Goal: Find specific page/section: Find specific page/section

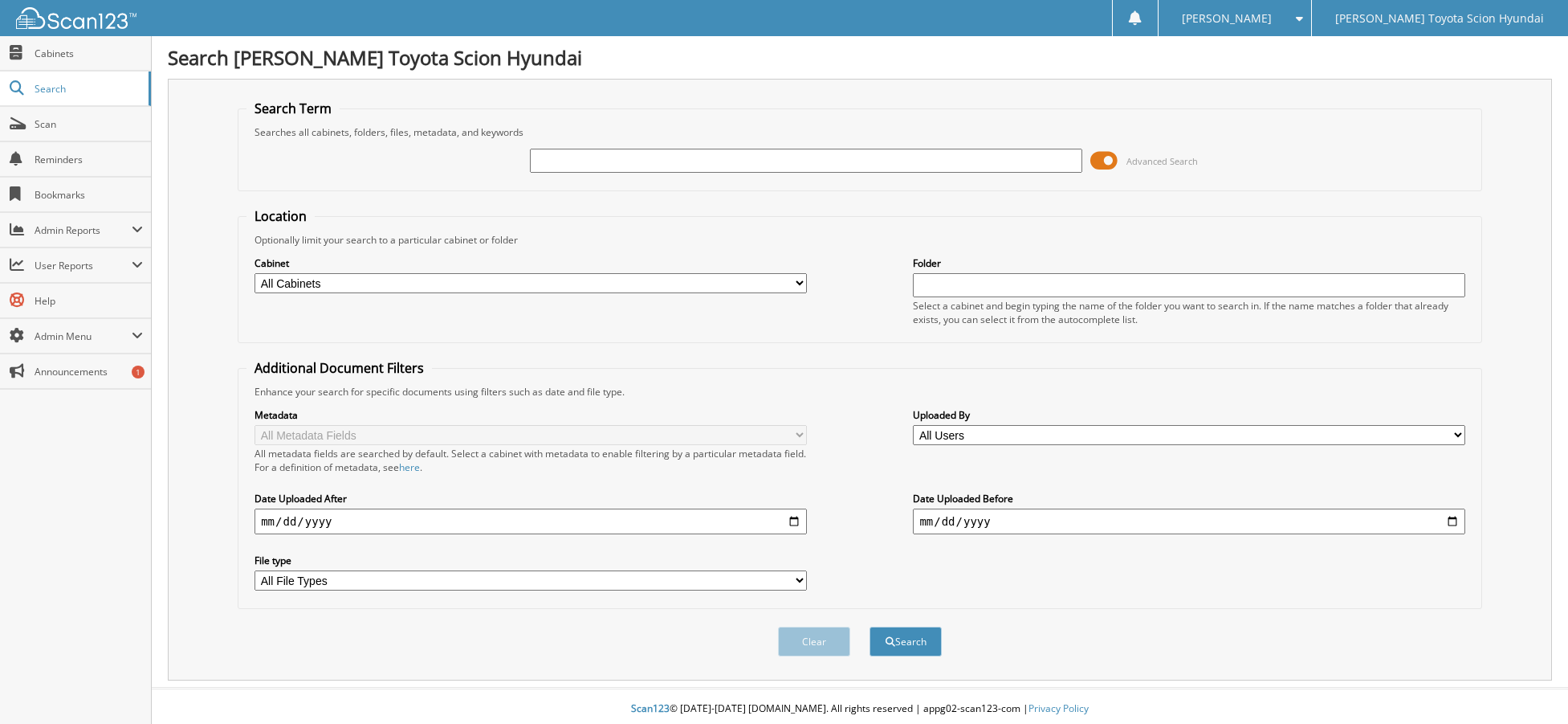
click at [599, 159] on input "text" at bounding box center [806, 160] width 552 height 24
type input "26130"
click at [869, 627] on button "Search" at bounding box center [905, 642] width 72 height 30
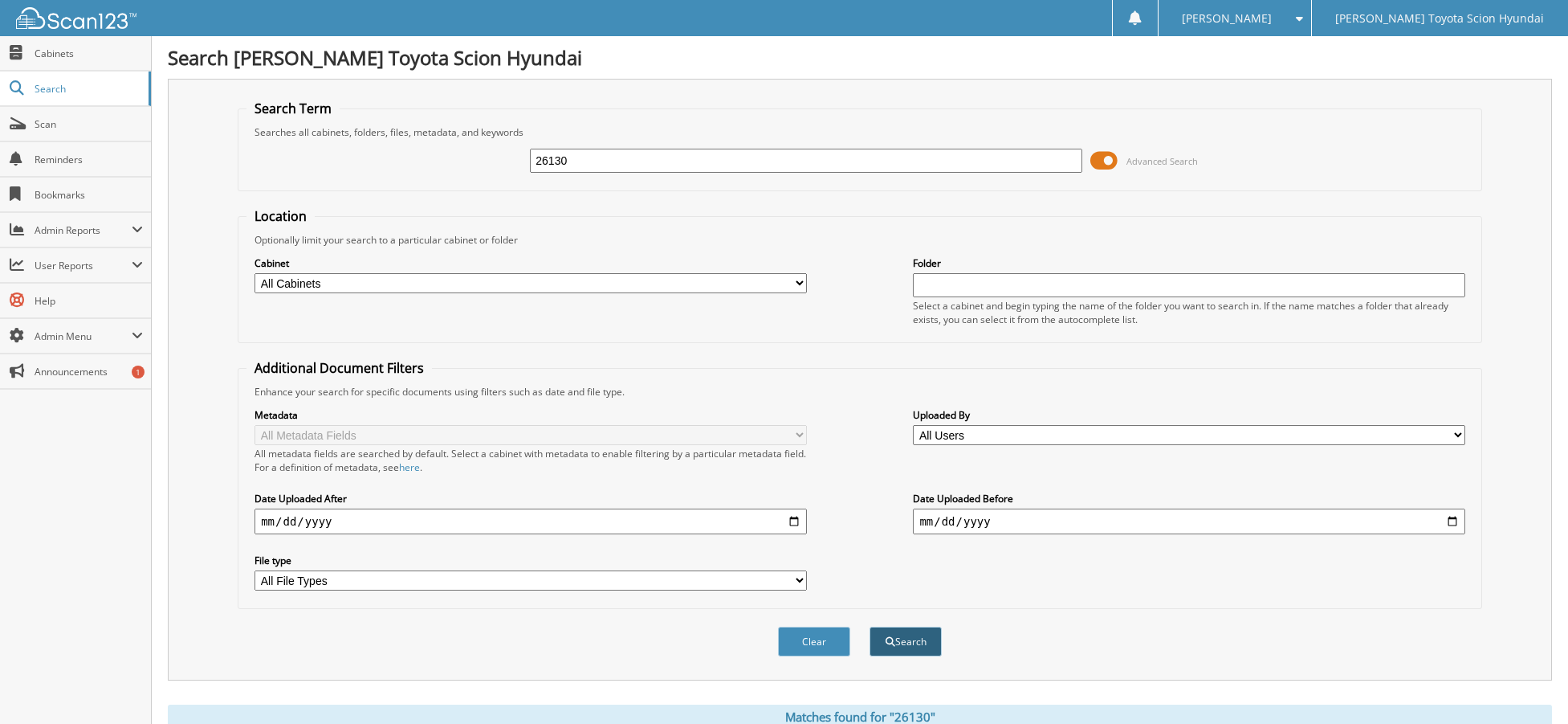
click at [900, 646] on button "Search" at bounding box center [905, 642] width 72 height 30
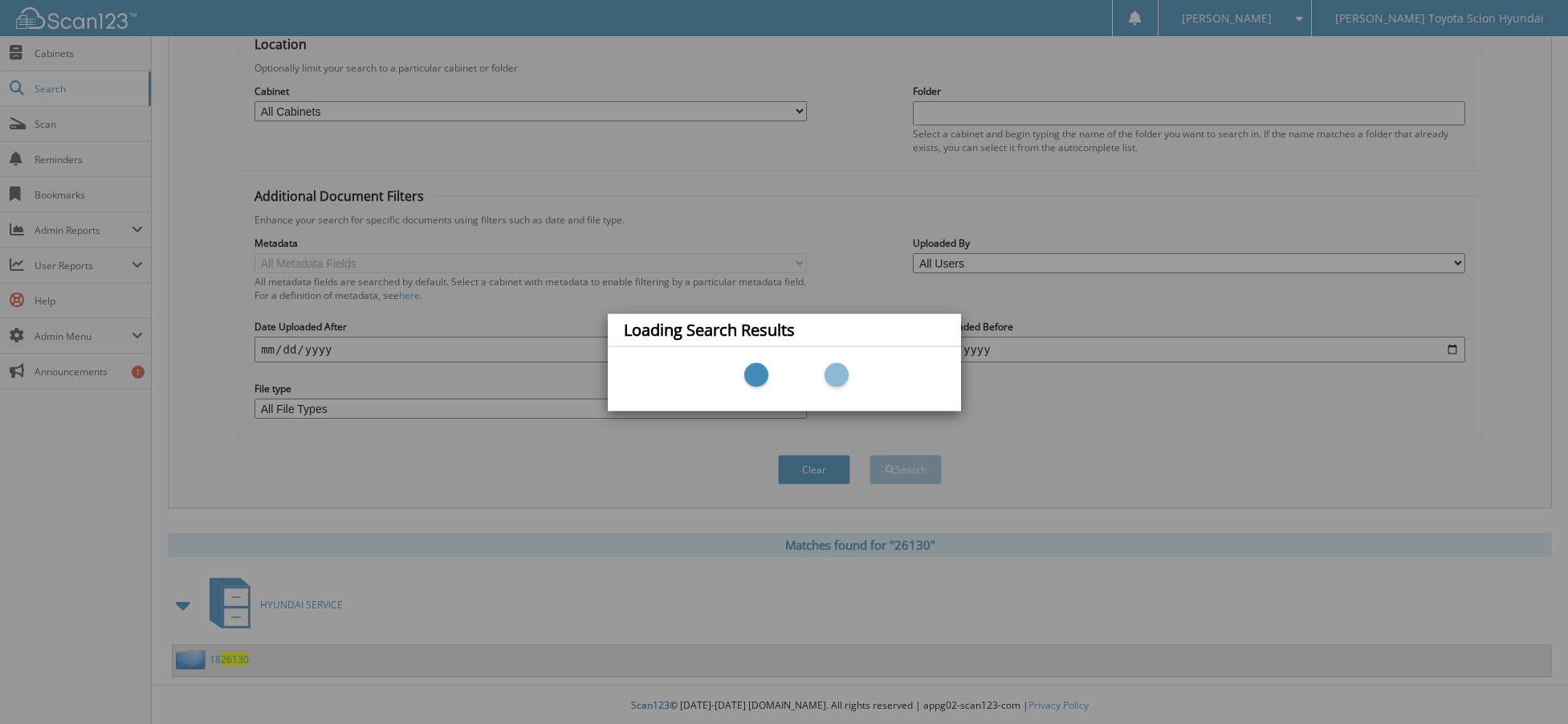
scroll to position [175, 0]
